Goal: Find specific page/section: Find specific page/section

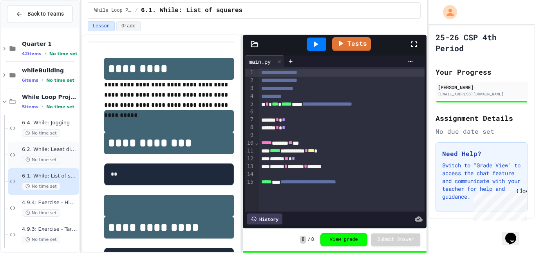
scroll to position [190, 0]
click at [53, 99] on span "While Loop Projects" at bounding box center [50, 97] width 56 height 7
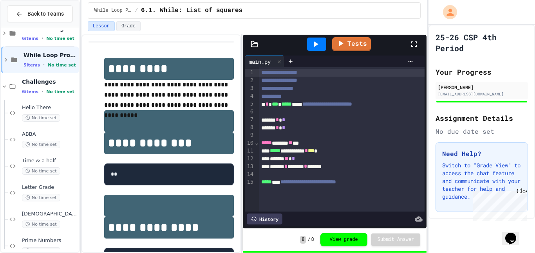
scroll to position [57, 0]
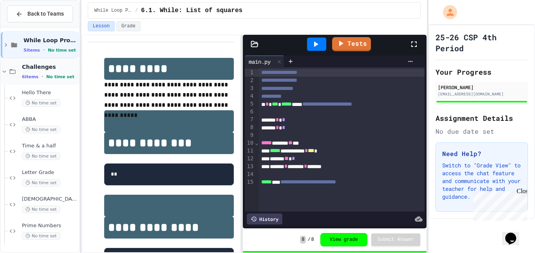
click at [60, 77] on span "No time set" at bounding box center [60, 76] width 28 height 5
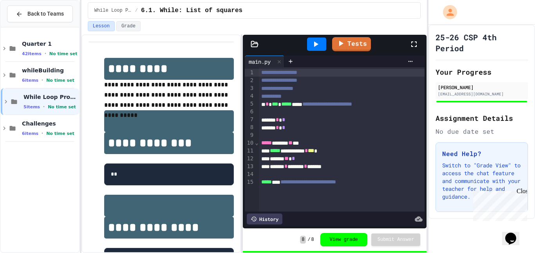
click at [58, 195] on div "Quarter 1 42 items • No time set whileBuilding 6 items • No time set While Loop…" at bounding box center [40, 140] width 78 height 219
click at [53, 101] on div "While Loop Projects 5 items • No time set" at bounding box center [50, 102] width 54 height 16
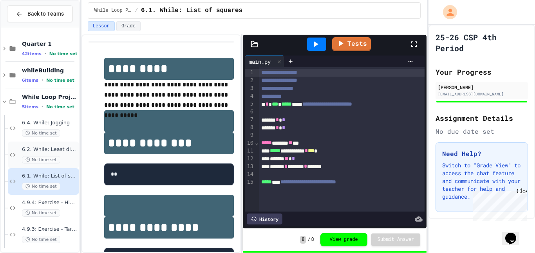
scroll to position [30, 0]
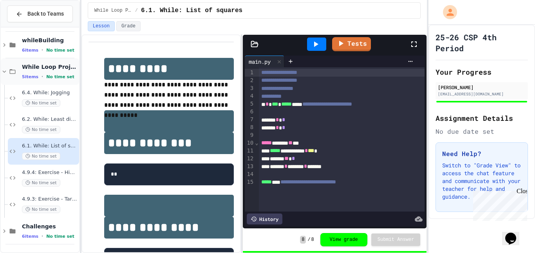
click at [51, 66] on span "While Loop Projects" at bounding box center [50, 66] width 56 height 7
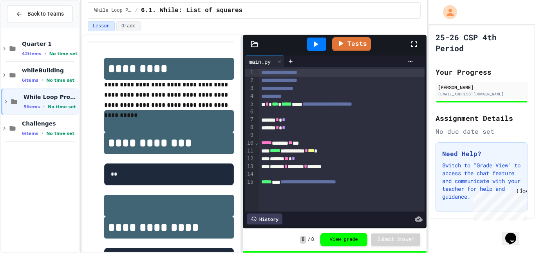
click at [49, 151] on div "Quarter 1 42 items • No time set whileBuilding 6 items • No time set While Loop…" at bounding box center [40, 140] width 78 height 219
